Goal: Information Seeking & Learning: Learn about a topic

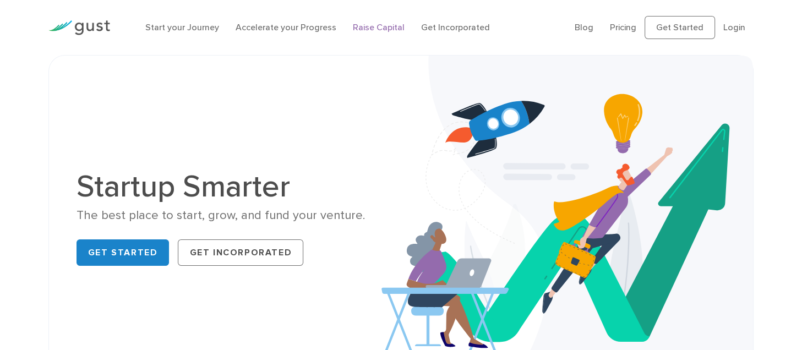
click at [379, 29] on link "Raise Capital" at bounding box center [379, 27] width 52 height 10
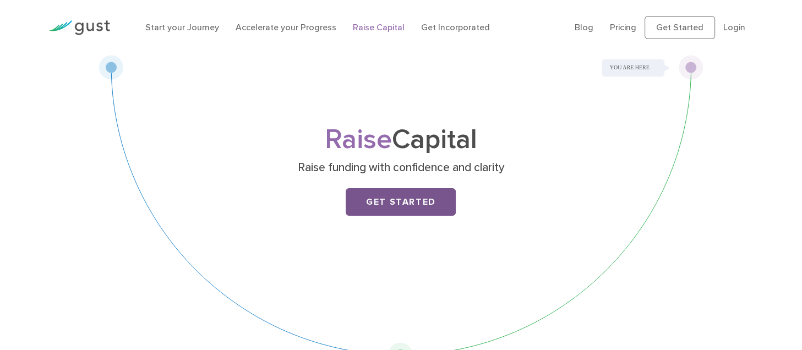
click at [414, 208] on link "Get Started" at bounding box center [401, 202] width 110 height 28
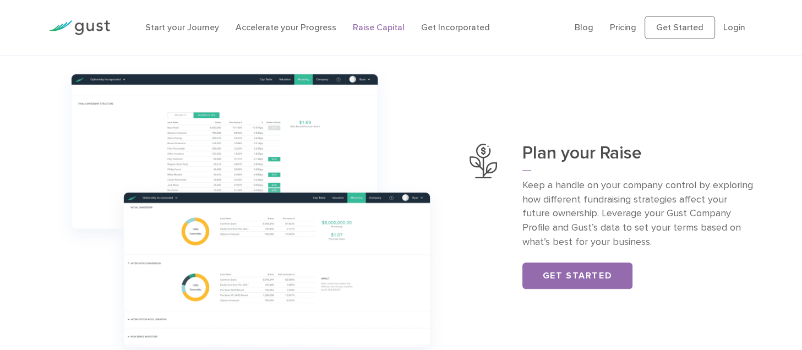
scroll to position [385, 0]
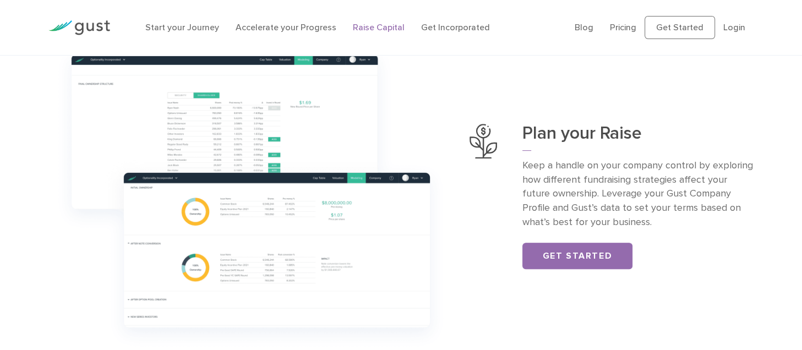
click at [550, 163] on p "Keep a handle on your company control by exploring how different fundraising st…" at bounding box center [637, 194] width 231 height 72
drag, startPoint x: 550, startPoint y: 163, endPoint x: 644, endPoint y: 176, distance: 94.9
click at [638, 175] on p "Keep a handle on your company control by exploring how different fundraising st…" at bounding box center [637, 194] width 231 height 72
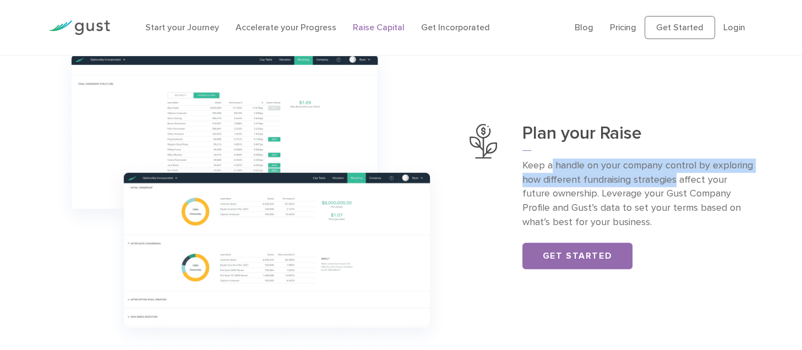
click at [644, 176] on p "Keep a handle on your company control by exploring how different fundraising st…" at bounding box center [637, 194] width 231 height 72
drag, startPoint x: 644, startPoint y: 176, endPoint x: 524, endPoint y: 180, distance: 120.6
click at [524, 180] on p "Keep a handle on your company control by exploring how different fundraising st…" at bounding box center [637, 194] width 231 height 72
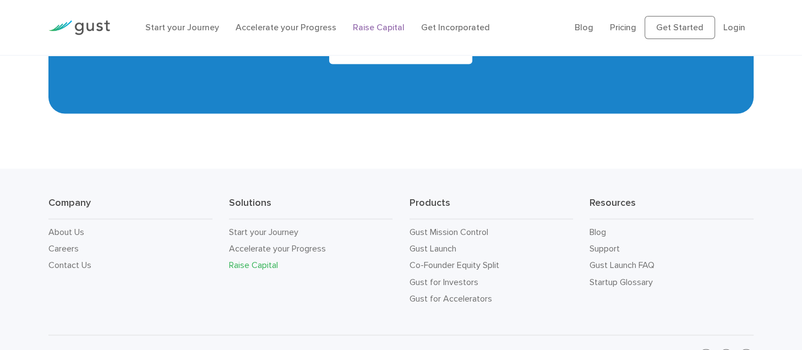
scroll to position [1981, 0]
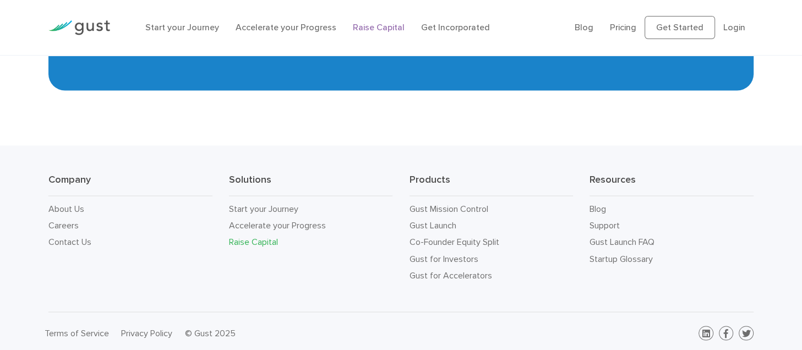
drag, startPoint x: 374, startPoint y: 316, endPoint x: 371, endPoint y: 294, distance: 22.2
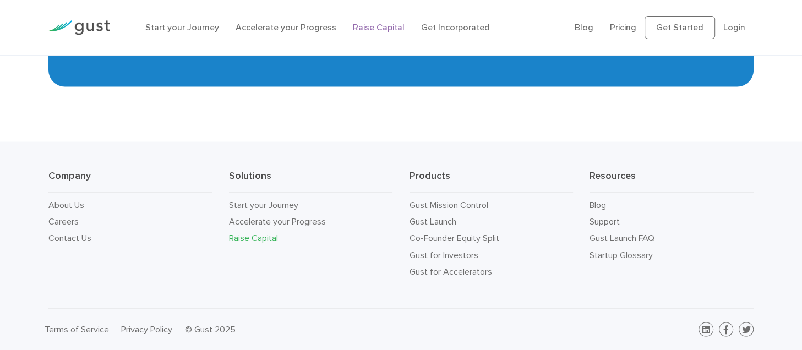
drag, startPoint x: 392, startPoint y: 306, endPoint x: 431, endPoint y: 308, distance: 39.6
click at [433, 222] on link "Gust Launch" at bounding box center [432, 221] width 47 height 10
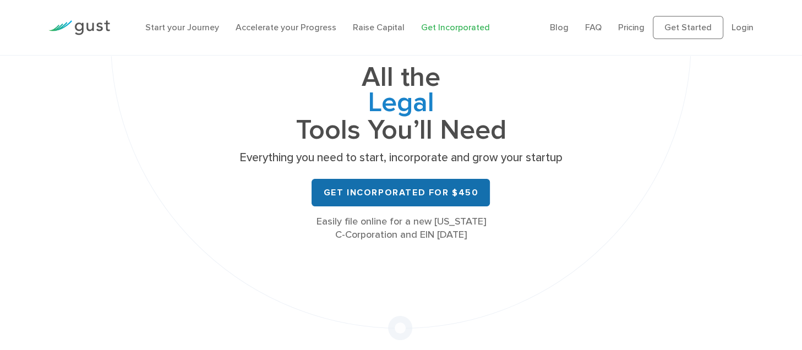
scroll to position [110, 0]
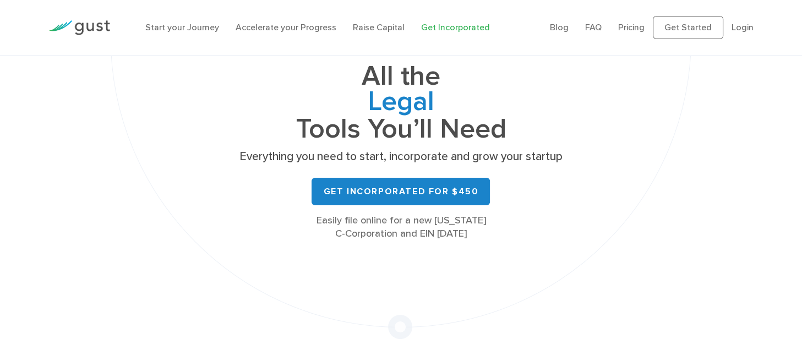
click at [320, 148] on div "All the Legal Cap Table Fundraising Governance Tools You’ll Need Everything you…" at bounding box center [400, 128] width 330 height 223
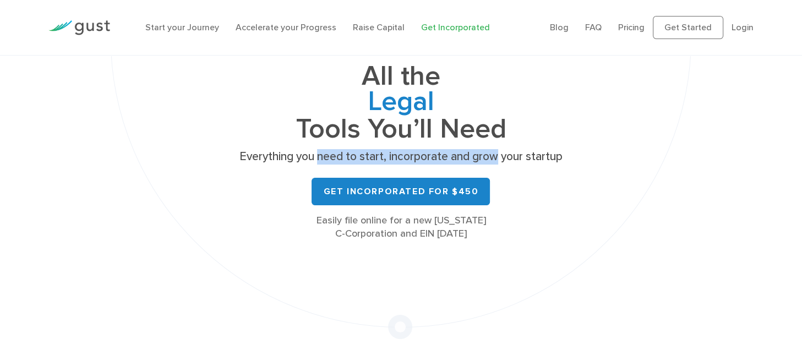
drag, startPoint x: 320, startPoint y: 148, endPoint x: 531, endPoint y: 156, distance: 211.4
click at [505, 151] on div "All the Legal Cap Table Fundraising Governance Tools You’ll Need Everything you…" at bounding box center [400, 128] width 330 height 223
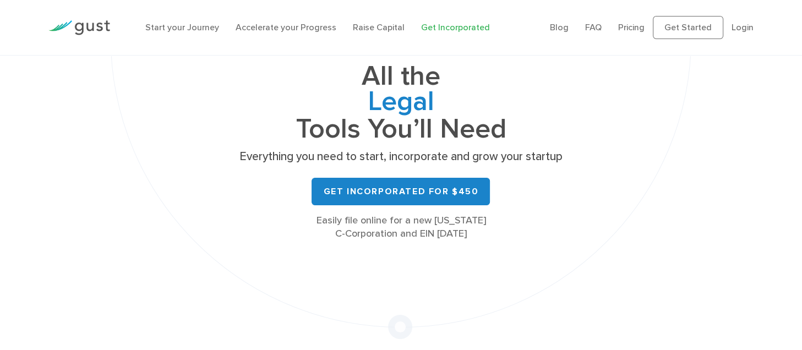
click at [538, 156] on p "Everything you need to start, incorporate and grow your startup" at bounding box center [400, 156] width 330 height 15
drag, startPoint x: 538, startPoint y: 156, endPoint x: 420, endPoint y: 149, distance: 118.5
click at [420, 149] on div "All the Legal Cap Table Fundraising Governance Tools You’ll Need Everything you…" at bounding box center [400, 128] width 330 height 223
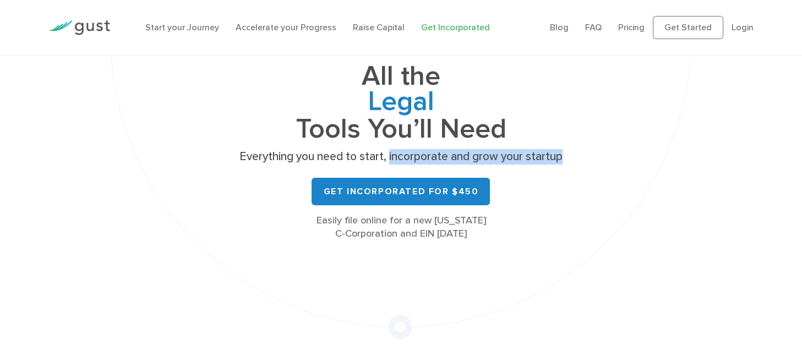
click at [420, 149] on div "All the Legal Cap Table Fundraising Governance Tools You’ll Need Everything you…" at bounding box center [400, 128] width 330 height 223
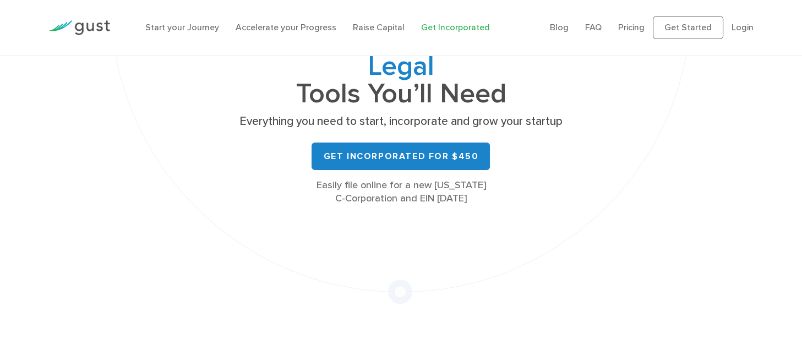
scroll to position [165, 0]
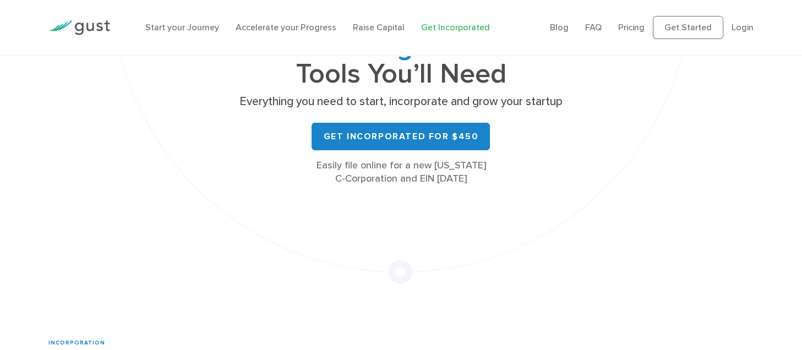
click at [390, 171] on div "Easily file online for a new Delaware C-Corporation and EIN today" at bounding box center [400, 172] width 330 height 26
drag, startPoint x: 390, startPoint y: 171, endPoint x: 418, endPoint y: 172, distance: 28.1
click at [416, 171] on div "Easily file online for a new Delaware C-Corporation and EIN today" at bounding box center [400, 172] width 330 height 26
click at [447, 179] on div "Easily file online for a new Delaware C-Corporation and EIN today" at bounding box center [400, 172] width 330 height 26
drag, startPoint x: 447, startPoint y: 179, endPoint x: 358, endPoint y: 171, distance: 89.5
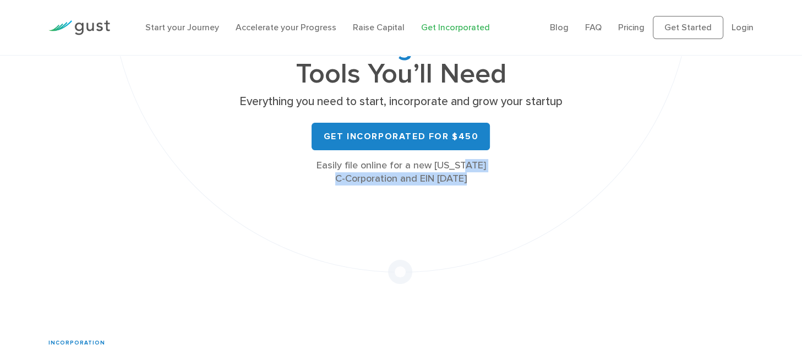
click at [358, 171] on div "Easily file online for a new Delaware C-Corporation and EIN today" at bounding box center [400, 172] width 330 height 26
drag, startPoint x: 355, startPoint y: 173, endPoint x: 403, endPoint y: 177, distance: 48.1
click at [403, 177] on div "Easily file online for a new Delaware C-Corporation and EIN today" at bounding box center [400, 172] width 330 height 26
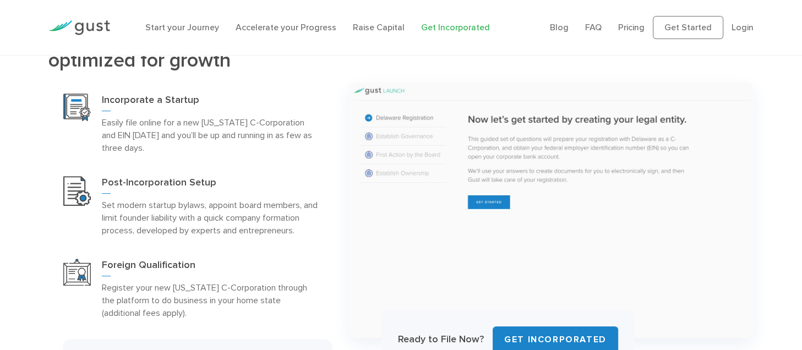
scroll to position [495, 0]
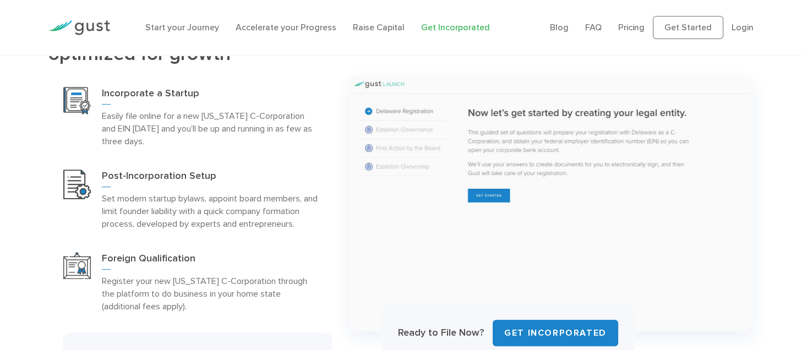
click at [119, 105] on div "Incorporate a Startup Easily file online for a new Delaware C-Corporation and E…" at bounding box center [210, 117] width 216 height 61
drag, startPoint x: 119, startPoint y: 105, endPoint x: 132, endPoint y: 123, distance: 22.9
click at [132, 123] on div "Incorporate a Startup Easily file online for a new Delaware C-Corporation and E…" at bounding box center [210, 117] width 216 height 61
click at [141, 148] on div "Incorporate a Startup Easily file online for a new Delaware C-Corporation and E…" at bounding box center [190, 117] width 284 height 83
click at [119, 171] on h3 "Post-Incorporation Setup" at bounding box center [210, 178] width 216 height 18
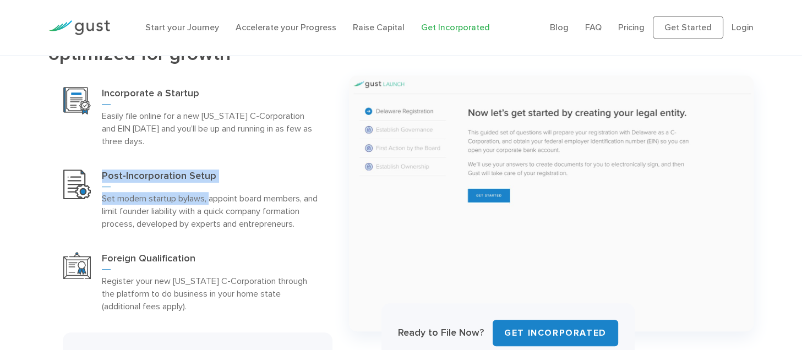
drag, startPoint x: 119, startPoint y: 171, endPoint x: 206, endPoint y: 191, distance: 89.2
click at [206, 191] on div "Post-Incorporation Setup Set modern startup bylaws, appoint board members, and …" at bounding box center [210, 199] width 216 height 61
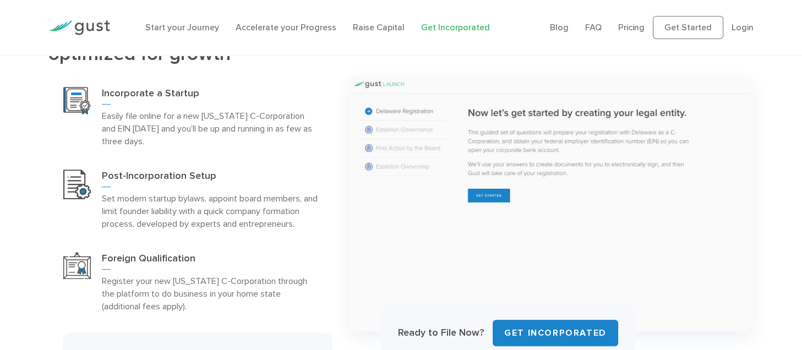
click at [208, 207] on p "Set modern startup bylaws, appoint board members, and limit founder liability w…" at bounding box center [210, 211] width 216 height 38
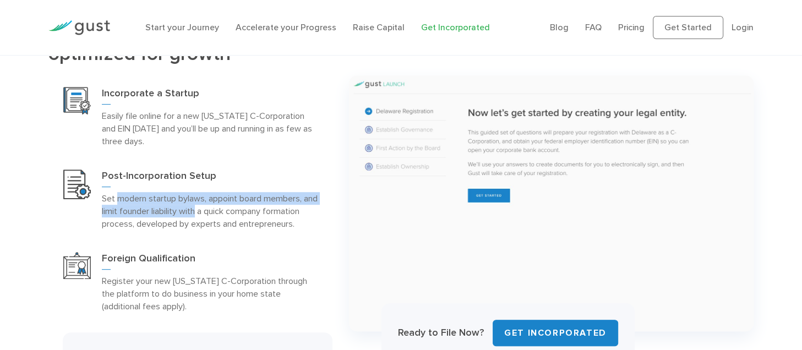
drag, startPoint x: 208, startPoint y: 207, endPoint x: 116, endPoint y: 192, distance: 93.2
click at [117, 191] on div "Post-Incorporation Setup Set modern startup bylaws, appoint board members, and …" at bounding box center [210, 199] width 216 height 61
click at [122, 204] on p "Set modern startup bylaws, appoint board members, and limit founder liability w…" at bounding box center [210, 211] width 216 height 38
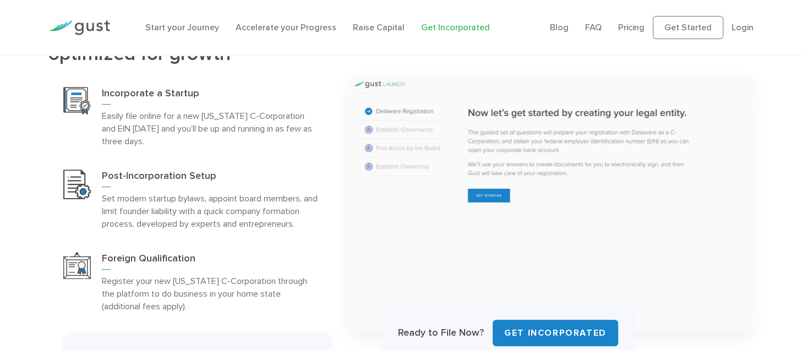
click at [103, 197] on p "Set modern startup bylaws, appoint board members, and limit founder liability w…" at bounding box center [210, 211] width 216 height 38
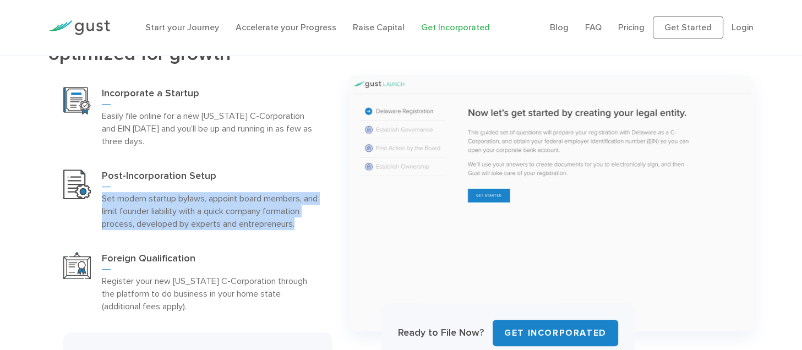
drag, startPoint x: 103, startPoint y: 197, endPoint x: 274, endPoint y: 235, distance: 174.7
click at [274, 230] on p "Set modern startup bylaws, appoint board members, and limit founder liability w…" at bounding box center [210, 211] width 216 height 38
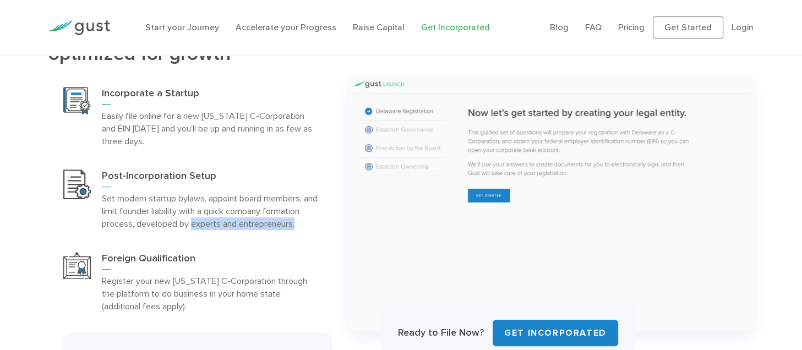
drag, startPoint x: 274, startPoint y: 235, endPoint x: 245, endPoint y: 222, distance: 32.0
click at [245, 222] on p "Set modern startup bylaws, appoint board members, and limit founder liability w…" at bounding box center [210, 211] width 216 height 38
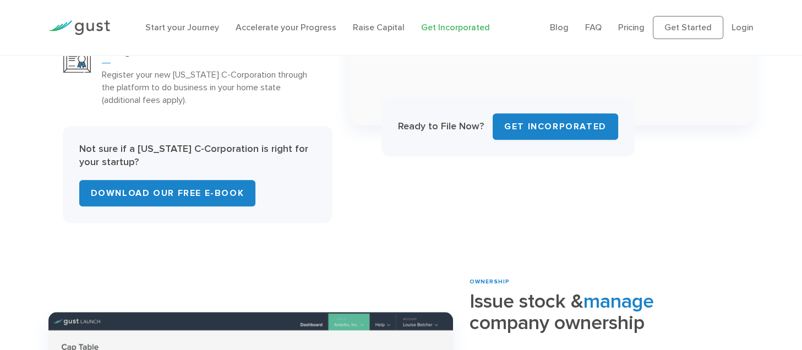
scroll to position [715, 0]
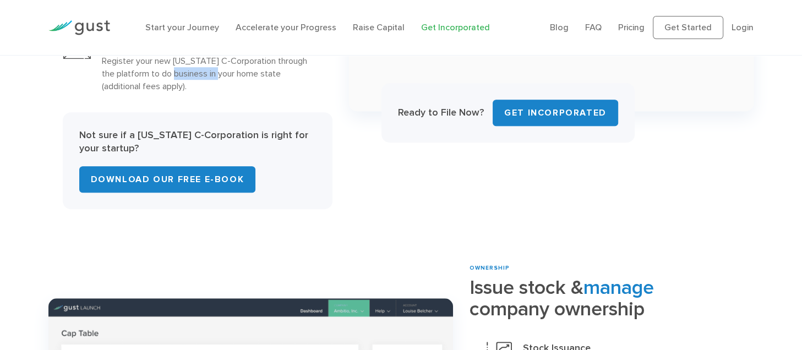
drag, startPoint x: 168, startPoint y: 92, endPoint x: 213, endPoint y: 81, distance: 45.8
click at [213, 81] on p "Register your new Delaware C-Corporation through the platform to do business in…" at bounding box center [210, 73] width 216 height 38
drag, startPoint x: 185, startPoint y: 109, endPoint x: 262, endPoint y: 93, distance: 79.2
click at [248, 92] on div "Foreign Qualification Register your new Delaware C-Corporation through the plat…" at bounding box center [190, 62] width 284 height 83
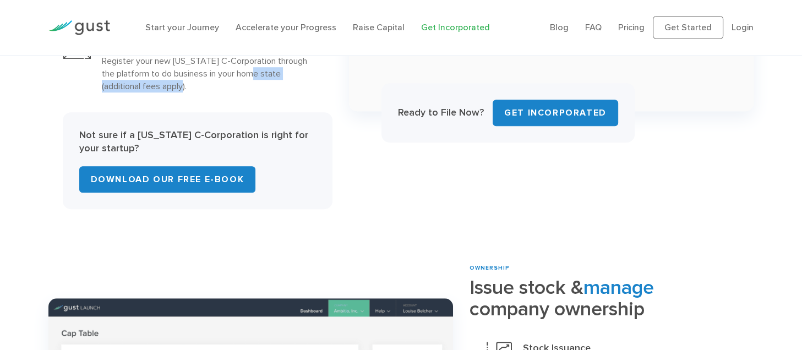
click at [279, 89] on p "Register your new Delaware C-Corporation through the platform to do business in…" at bounding box center [210, 73] width 216 height 38
drag, startPoint x: 161, startPoint y: 96, endPoint x: 283, endPoint y: 87, distance: 121.9
click at [283, 87] on p "Register your new Delaware C-Corporation through the platform to do business in…" at bounding box center [210, 73] width 216 height 38
drag, startPoint x: 283, startPoint y: 87, endPoint x: 280, endPoint y: 98, distance: 11.3
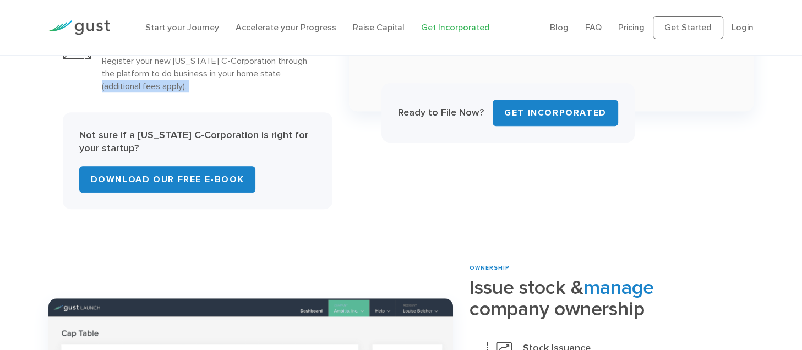
click at [280, 92] on p "Register your new Delaware C-Corporation through the platform to do business in…" at bounding box center [210, 73] width 216 height 38
drag, startPoint x: 280, startPoint y: 98, endPoint x: 286, endPoint y: 82, distance: 17.1
click at [286, 82] on p "Register your new Delaware C-Corporation through the platform to do business in…" at bounding box center [210, 73] width 216 height 38
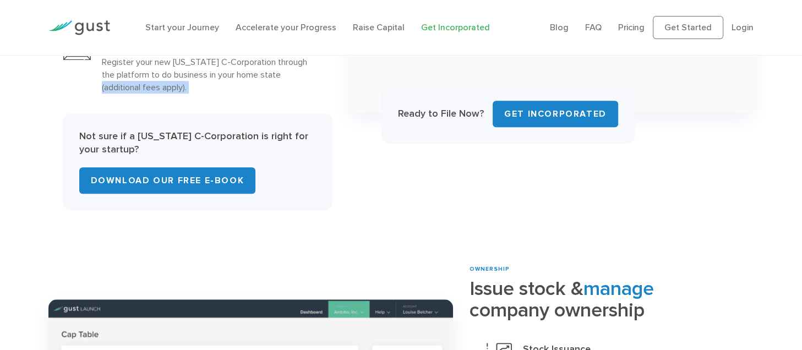
drag, startPoint x: 286, startPoint y: 82, endPoint x: 286, endPoint y: 95, distance: 12.7
click at [286, 94] on p "Register your new Delaware C-Corporation through the platform to do business in…" at bounding box center [210, 75] width 216 height 38
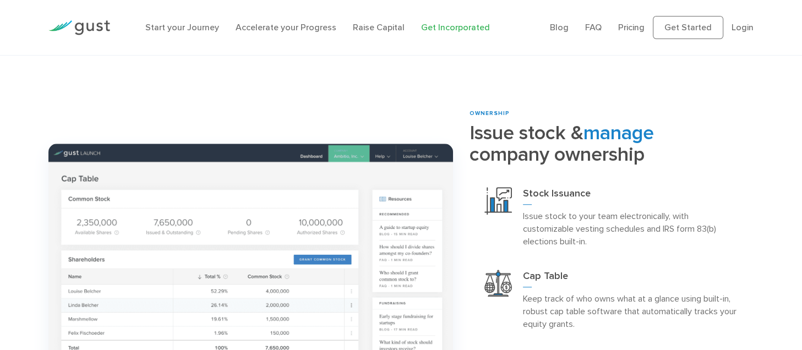
scroll to position [879, 0]
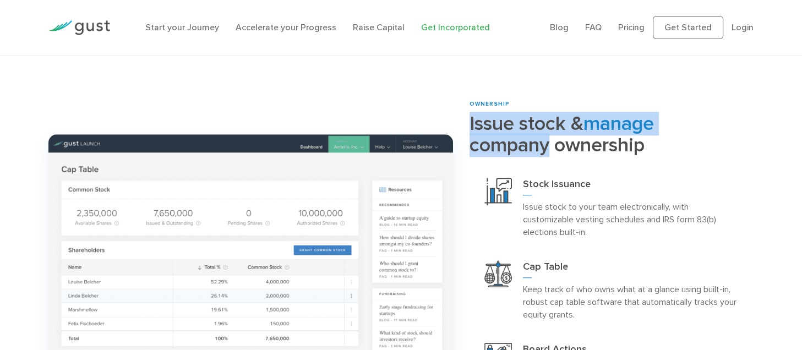
drag, startPoint x: 462, startPoint y: 133, endPoint x: 550, endPoint y: 149, distance: 89.9
click at [544, 149] on div "ownership Issue stock & manage company ownership Stock Issuance Cap Table" at bounding box center [611, 263] width 300 height 327
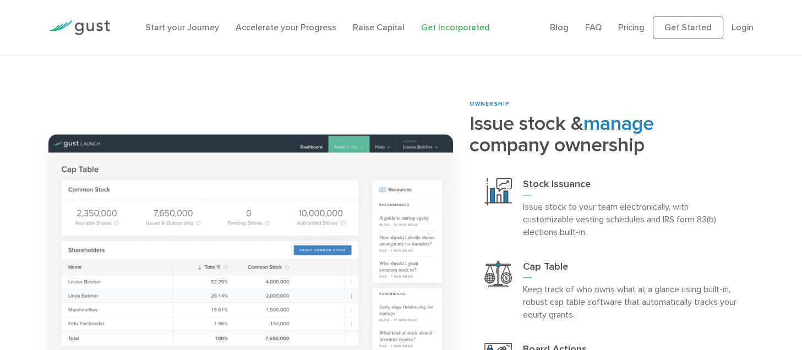
click at [550, 149] on h2 "Issue stock & manage company ownership" at bounding box center [611, 134] width 284 height 43
drag, startPoint x: 669, startPoint y: 162, endPoint x: 526, endPoint y: 151, distance: 143.4
click at [526, 151] on h2 "Issue stock & manage company ownership" at bounding box center [611, 134] width 284 height 43
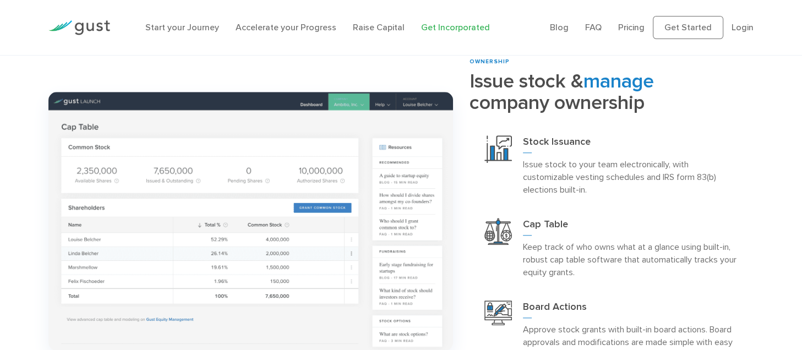
scroll to position [989, 0]
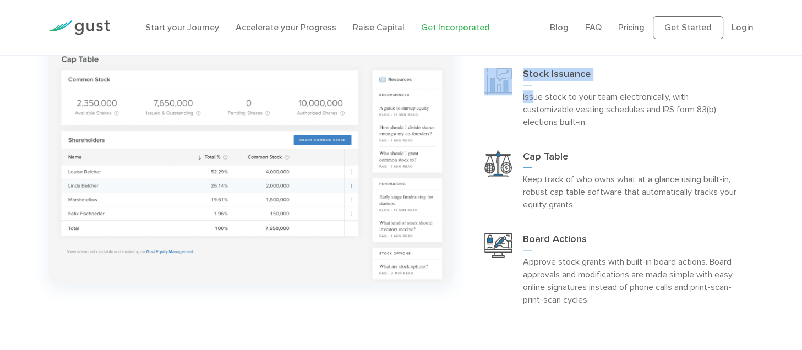
drag, startPoint x: 473, startPoint y: 89, endPoint x: 543, endPoint y: 122, distance: 77.3
click at [539, 117] on div "Stock Issuance Issue stock to your team electronically, with customizable vesti…" at bounding box center [611, 98] width 284 height 83
click at [543, 122] on p "Issue stock to your team electronically, with customizable vesting schedules an…" at bounding box center [631, 109] width 216 height 38
drag, startPoint x: 616, startPoint y: 149, endPoint x: 565, endPoint y: 122, distance: 57.8
click at [570, 124] on div "Stock Issuance Issue stock to your team electronically, with customizable vesti…" at bounding box center [611, 98] width 284 height 83
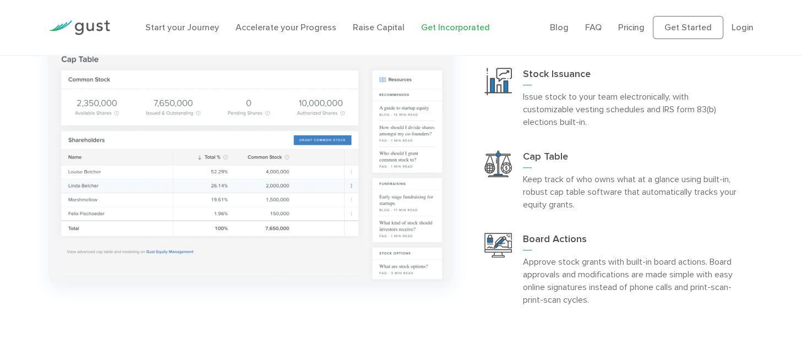
click at [559, 119] on p "Issue stock to your team electronically, with customizable vesting schedules an…" at bounding box center [631, 109] width 216 height 38
click at [539, 108] on p "Issue stock to your team electronically, with customizable vesting schedules an…" at bounding box center [631, 109] width 216 height 38
drag, startPoint x: 539, startPoint y: 108, endPoint x: 634, endPoint y: 108, distance: 94.6
click at [633, 108] on p "Issue stock to your team electronically, with customizable vesting schedules an…" at bounding box center [631, 109] width 216 height 38
drag, startPoint x: 546, startPoint y: 121, endPoint x: 689, endPoint y: 127, distance: 143.2
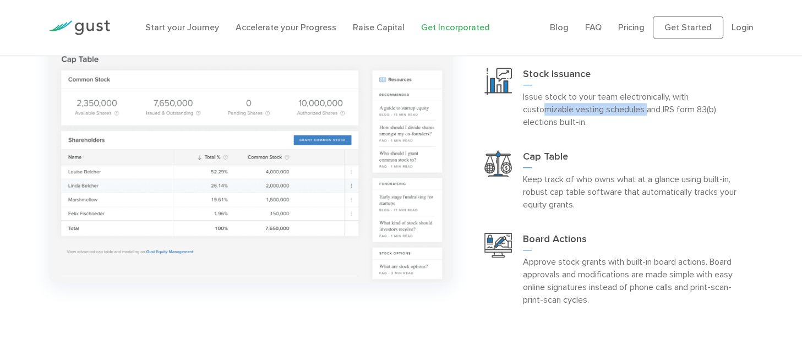
click at [669, 127] on p "Issue stock to your team electronically, with customizable vesting schedules an…" at bounding box center [631, 109] width 216 height 38
click at [692, 127] on p "Issue stock to your team electronically, with customizable vesting schedules an…" at bounding box center [631, 109] width 216 height 38
drag, startPoint x: 706, startPoint y: 125, endPoint x: 644, endPoint y: 125, distance: 62.2
click at [655, 125] on p "Issue stock to your team electronically, with customizable vesting schedules an…" at bounding box center [631, 109] width 216 height 38
click at [644, 125] on p "Issue stock to your team electronically, with customizable vesting schedules an…" at bounding box center [631, 109] width 216 height 38
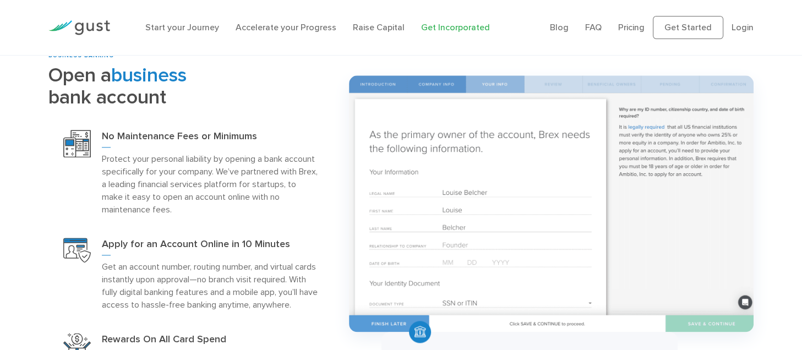
scroll to position [1209, 0]
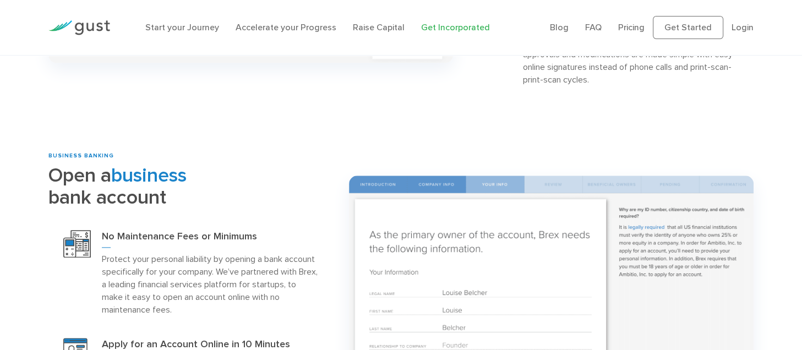
click at [100, 238] on div "No Maintenance Fees or Minimums Protect your personal liability by opening a ba…" at bounding box center [190, 273] width 284 height 108
drag, startPoint x: 100, startPoint y: 238, endPoint x: 161, endPoint y: 239, distance: 61.1
click at [160, 239] on div "No Maintenance Fees or Minimums Protect your personal liability by opening a ba…" at bounding box center [190, 273] width 284 height 108
click at [161, 239] on div "No Maintenance Fees or Minimums Protect your personal liability by opening a ba…" at bounding box center [190, 273] width 284 height 108
click at [273, 246] on h3 "No Maintenance Fees or Minimums" at bounding box center [210, 239] width 216 height 18
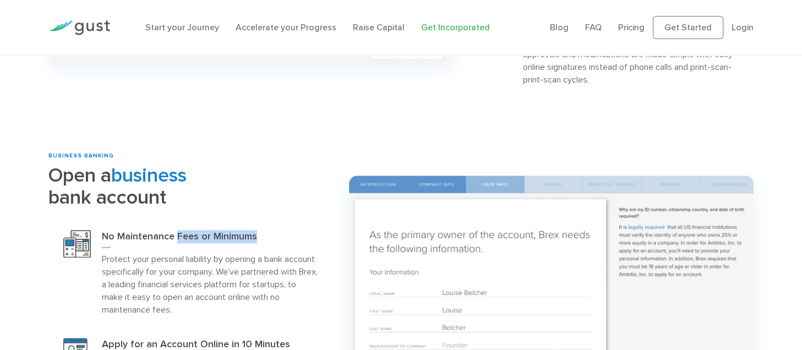
click at [155, 260] on div "No Maintenance Fees or Minimums Protect your personal liability by opening a ba…" at bounding box center [210, 273] width 216 height 86
click at [154, 260] on div "No Maintenance Fees or Minimums Protect your personal liability by opening a ba…" at bounding box center [210, 273] width 216 height 86
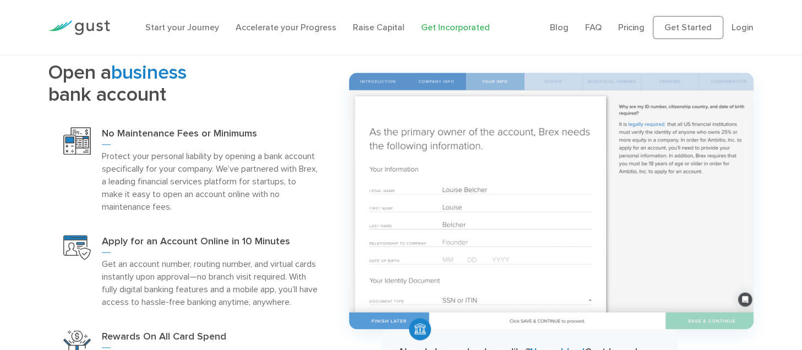
scroll to position [1374, 0]
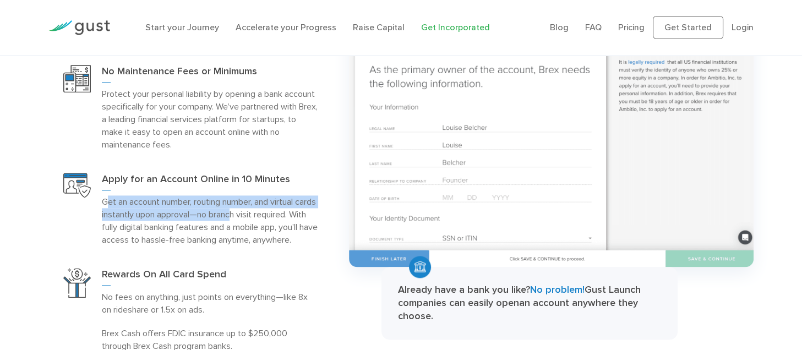
drag, startPoint x: 158, startPoint y: 226, endPoint x: 106, endPoint y: 220, distance: 52.6
click at [106, 220] on p "Get an account number, routing number, and virtual cards instantly upon approva…" at bounding box center [210, 220] width 216 height 51
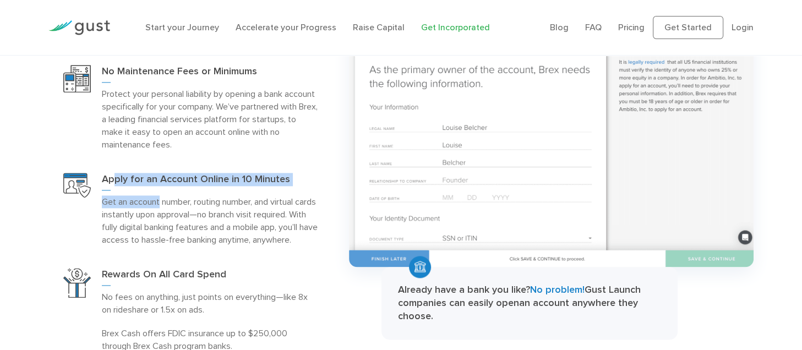
drag, startPoint x: 114, startPoint y: 194, endPoint x: 164, endPoint y: 213, distance: 53.4
click at [162, 213] on div "Apply for an Account Online in 10 Minutes Get an account number, routing number…" at bounding box center [210, 209] width 216 height 73
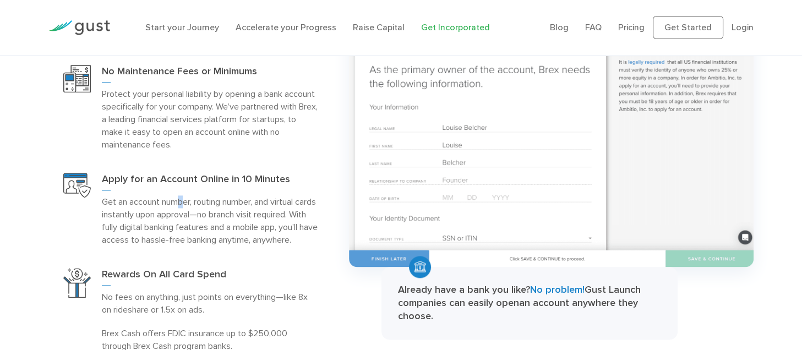
click at [182, 218] on p "Get an account number, routing number, and virtual cards instantly upon approva…" at bounding box center [210, 220] width 216 height 51
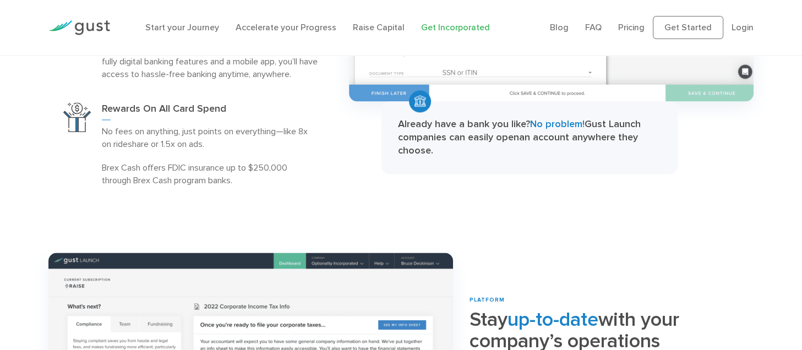
scroll to position [1594, 0]
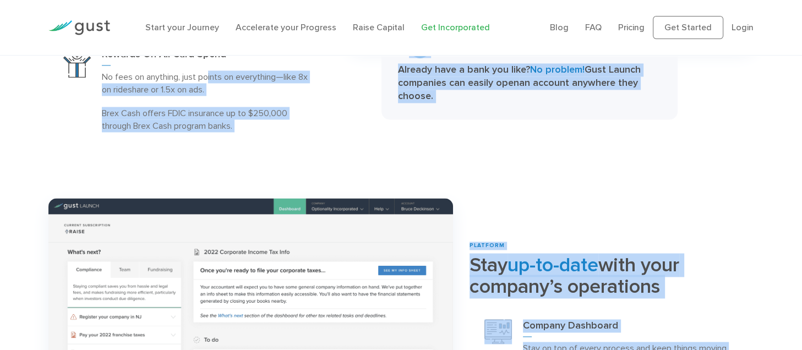
drag, startPoint x: 201, startPoint y: 100, endPoint x: 174, endPoint y: 93, distance: 27.2
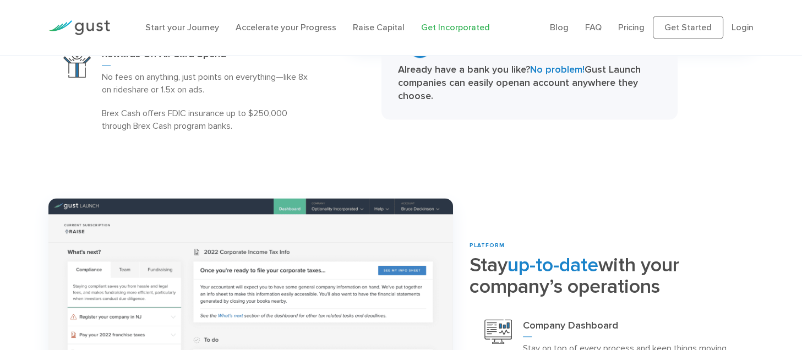
click at [174, 93] on div "Rewards On All Card Spend No fees on anything, just points on everything—like 8…" at bounding box center [210, 90] width 216 height 84
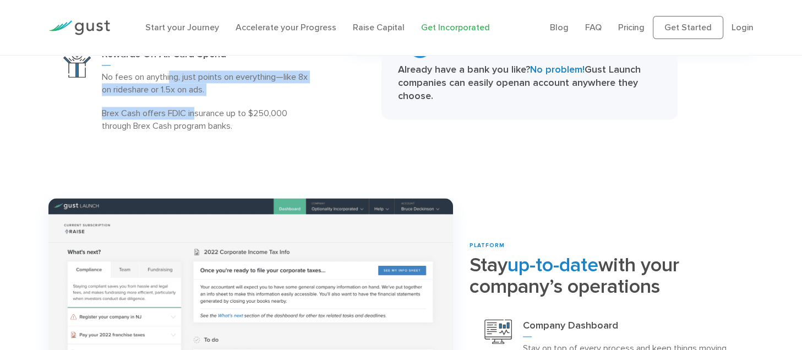
drag, startPoint x: 169, startPoint y: 99, endPoint x: 201, endPoint y: 139, distance: 50.9
click at [197, 132] on div "No fees on anything, just points on everything—like 8x on rideshare or 1.5x on …" at bounding box center [210, 101] width 216 height 62
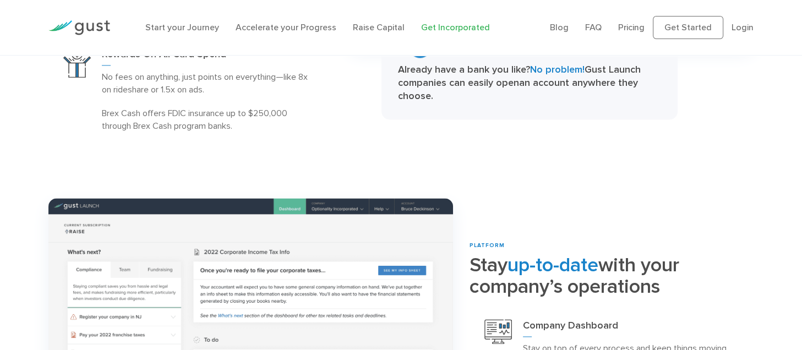
click at [203, 132] on p "Brex Cash offers FDIC insurance up to $250,000 through Brex Cash program banks." at bounding box center [210, 119] width 216 height 25
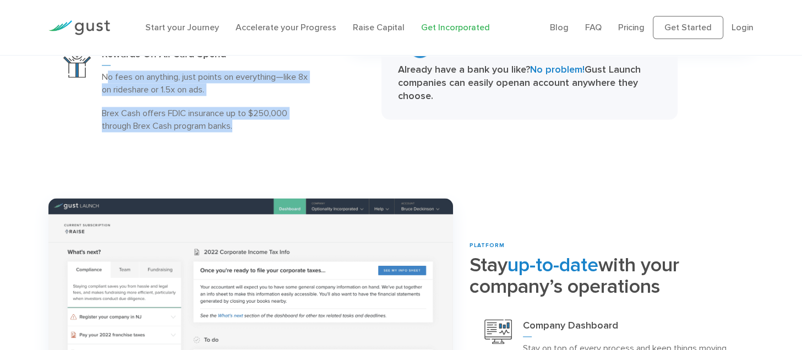
drag, startPoint x: 237, startPoint y: 159, endPoint x: 105, endPoint y: 102, distance: 144.4
click at [106, 104] on div "Rewards On All Card Spend No fees on anything, just points on everything—like 8…" at bounding box center [190, 90] width 284 height 106
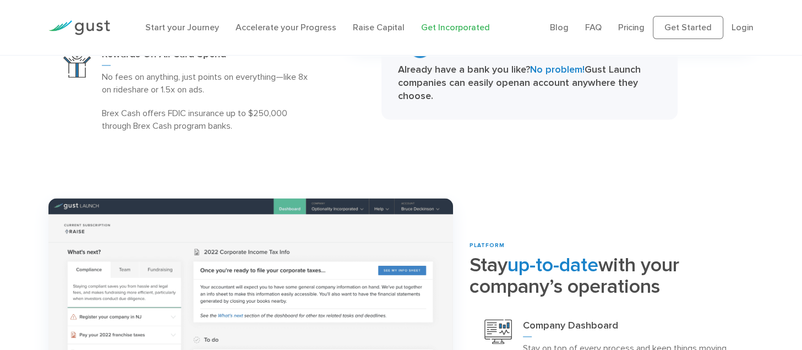
click at [103, 96] on p "No fees on anything, just points on everything—like 8x on rideshare or 1.5x on …" at bounding box center [210, 82] width 216 height 25
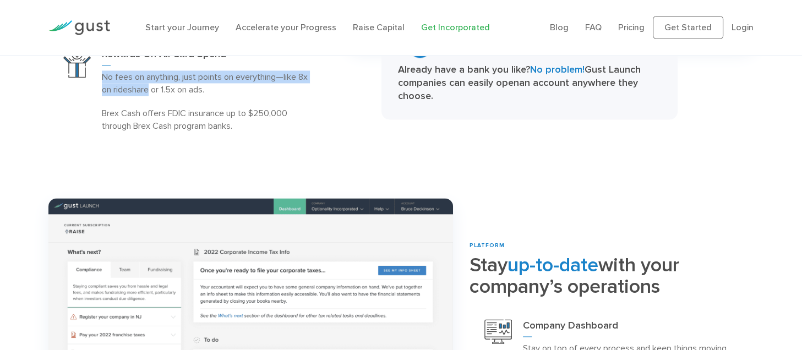
drag, startPoint x: 103, startPoint y: 98, endPoint x: 144, endPoint y: 119, distance: 46.0
click at [144, 96] on p "No fees on anything, just points on everything—like 8x on rideshare or 1.5x on …" at bounding box center [210, 82] width 216 height 25
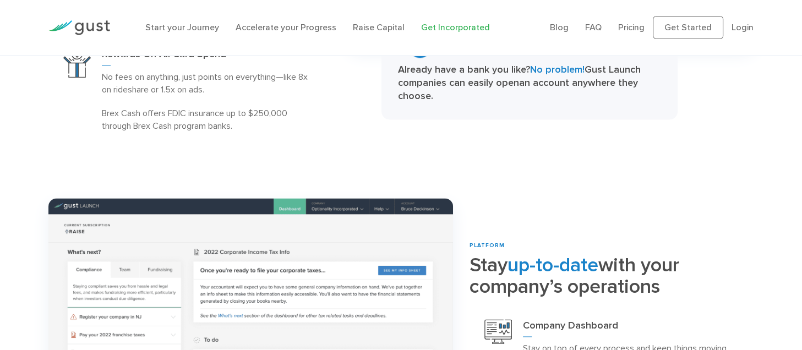
click at [158, 96] on p "No fees on anything, just points on everything—like 8x on rideshare or 1.5x on …" at bounding box center [210, 82] width 216 height 25
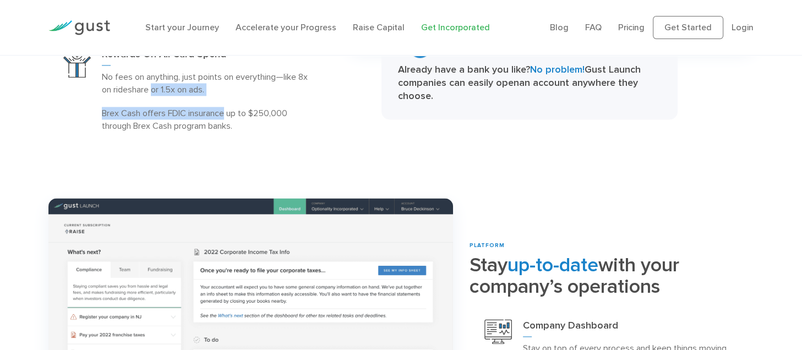
drag, startPoint x: 158, startPoint y: 118, endPoint x: 191, endPoint y: 121, distance: 33.7
click at [191, 121] on div "No fees on anything, just points on everything—like 8x on rideshare or 1.5x on …" at bounding box center [210, 101] width 216 height 62
drag, startPoint x: 221, startPoint y: 116, endPoint x: 168, endPoint y: 117, distance: 52.8
click at [174, 96] on p "No fees on anything, just points on everything—like 8x on rideshare or 1.5x on …" at bounding box center [210, 82] width 216 height 25
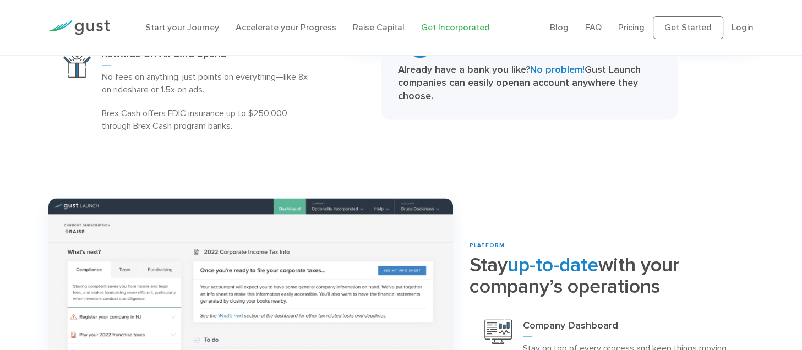
click at [118, 132] on p "Brex Cash offers FDIC insurance up to $250,000 through Brex Cash program banks." at bounding box center [210, 119] width 216 height 25
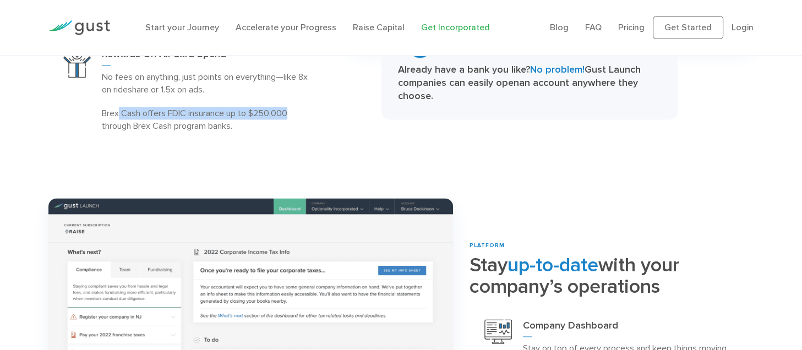
drag, startPoint x: 118, startPoint y: 133, endPoint x: 275, endPoint y: 133, distance: 156.8
click at [262, 132] on p "Brex Cash offers FDIC insurance up to $250,000 through Brex Cash program banks." at bounding box center [210, 119] width 216 height 25
click at [275, 132] on p "Brex Cash offers FDIC insurance up to $250,000 through Brex Cash program banks." at bounding box center [210, 119] width 216 height 25
drag, startPoint x: 275, startPoint y: 133, endPoint x: 119, endPoint y: 147, distance: 156.9
click at [119, 132] on p "Brex Cash offers FDIC insurance up to $250,000 through Brex Cash program banks." at bounding box center [210, 119] width 216 height 25
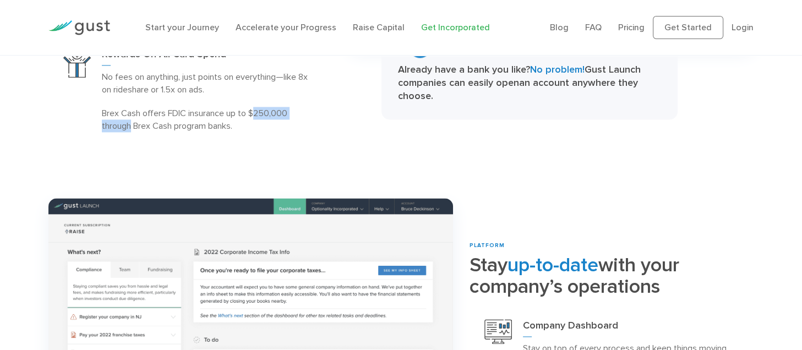
click at [119, 132] on p "Brex Cash offers FDIC insurance up to $250,000 through Brex Cash program banks." at bounding box center [210, 119] width 216 height 25
drag, startPoint x: 119, startPoint y: 147, endPoint x: 226, endPoint y: 148, distance: 107.3
click at [226, 132] on p "Brex Cash offers FDIC insurance up to $250,000 through Brex Cash program banks." at bounding box center [210, 119] width 216 height 25
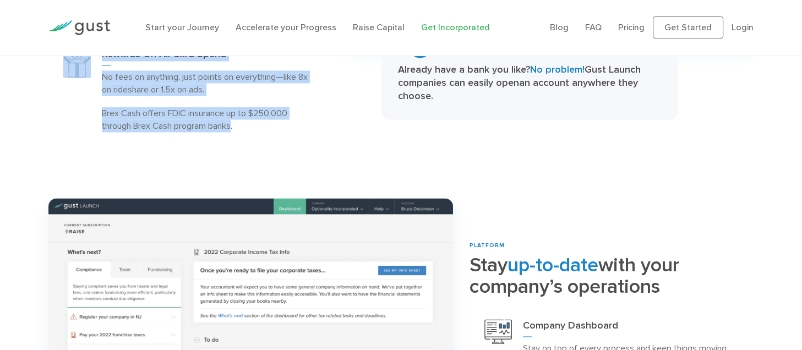
drag
click at [66, 143] on div "Rewards On All Card Spend No fees on anything, just points on everything—like 8…" at bounding box center [190, 90] width 284 height 106
click at [66, 132] on div at bounding box center [77, 90] width 28 height 84
click at [156, 143] on div "Rewards On All Card Spend No fees on anything, just points on everything—like 8…" at bounding box center [190, 90] width 284 height 106
click at [157, 132] on p "Brex Cash offers FDIC insurance up to $250,000 through Brex Cash program banks." at bounding box center [210, 119] width 216 height 25
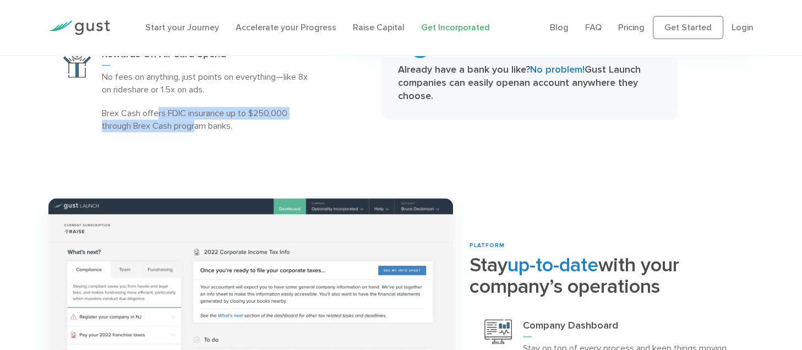
click at [157, 127] on div "No fees on anything, just points on everything—like 8x on rideshare or 1.5x on …" at bounding box center [210, 101] width 216 height 62
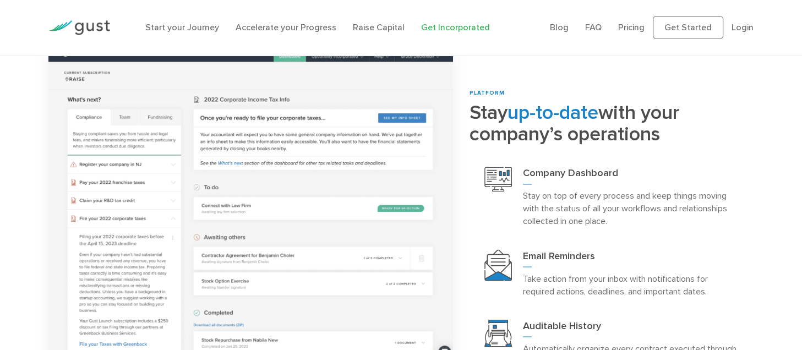
scroll to position [1759, 0]
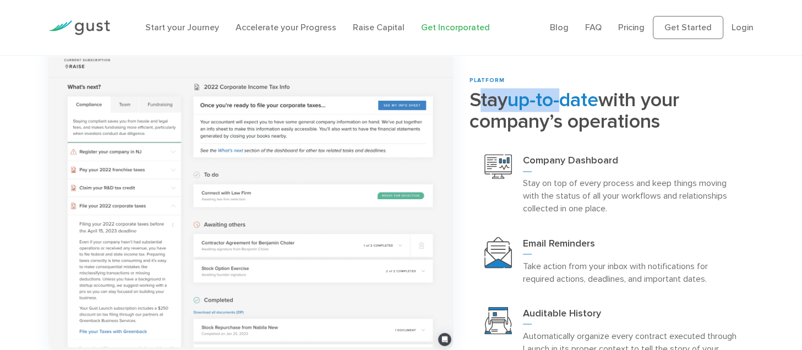
click at [597, 138] on div "PLATFORM Stay up-to-date with your company’s operations Company Dashboard Email…" at bounding box center [611, 227] width 284 height 302
click at [611, 132] on h2 "Stay up-to-date with your company’s operations" at bounding box center [611, 110] width 284 height 43
